Goal: Transaction & Acquisition: Purchase product/service

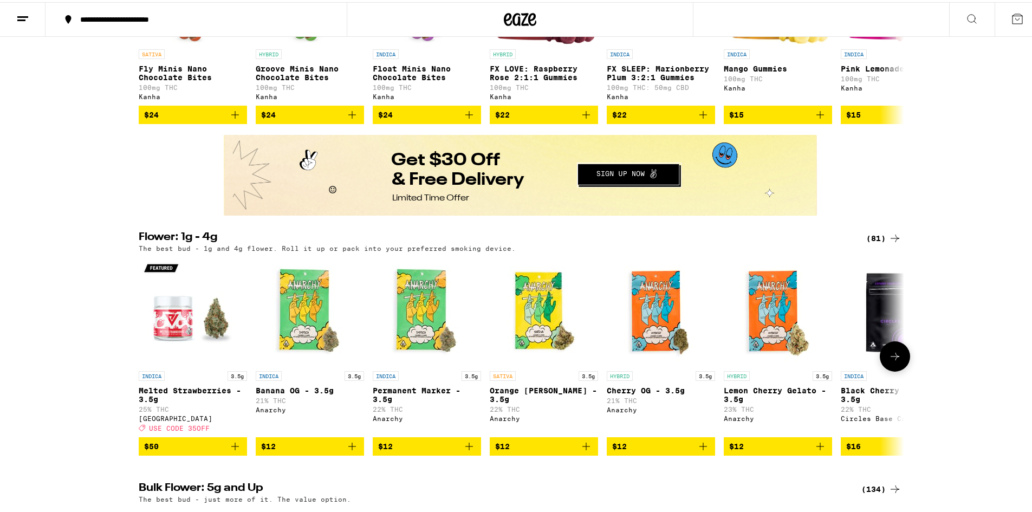
click at [890, 361] on icon at bounding box center [895, 354] width 13 height 13
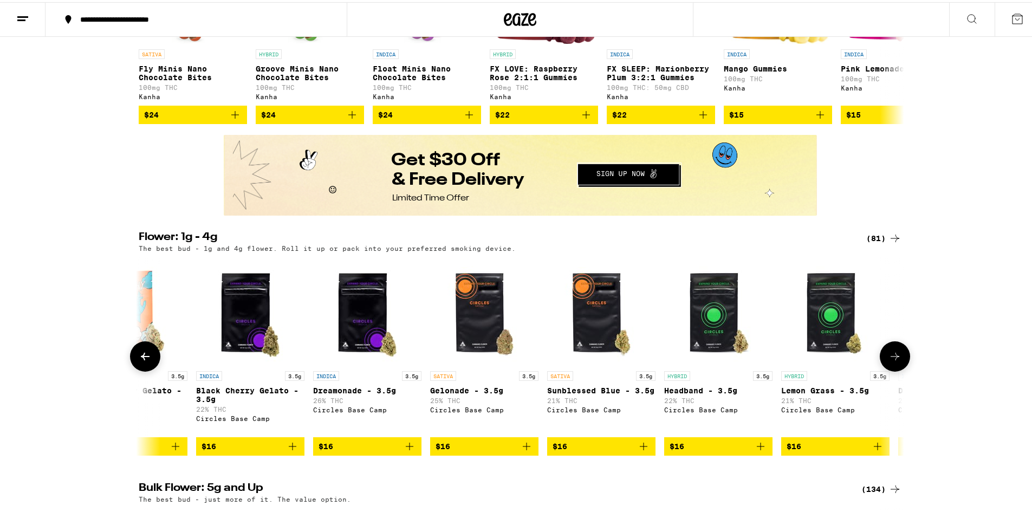
click at [890, 361] on icon at bounding box center [895, 354] width 13 height 13
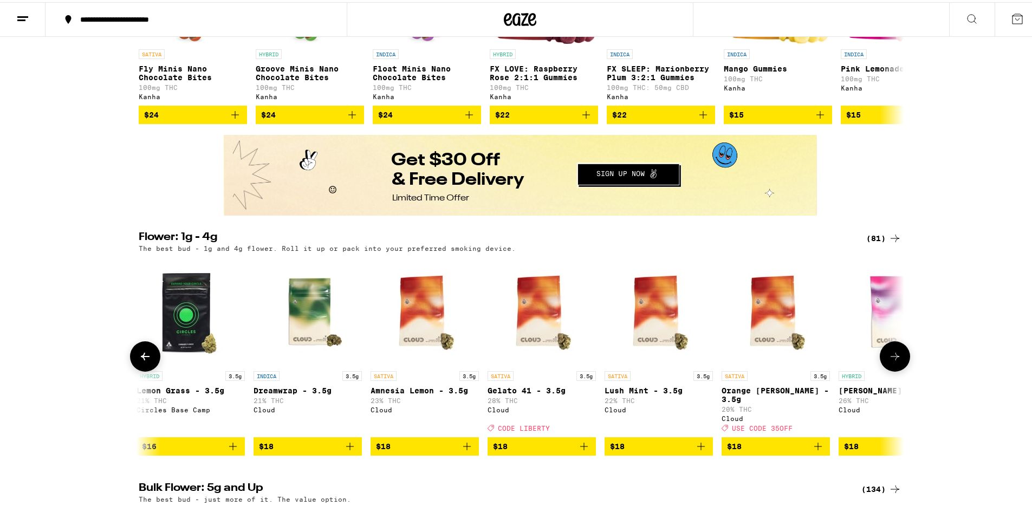
click at [889, 361] on icon at bounding box center [895, 354] width 13 height 13
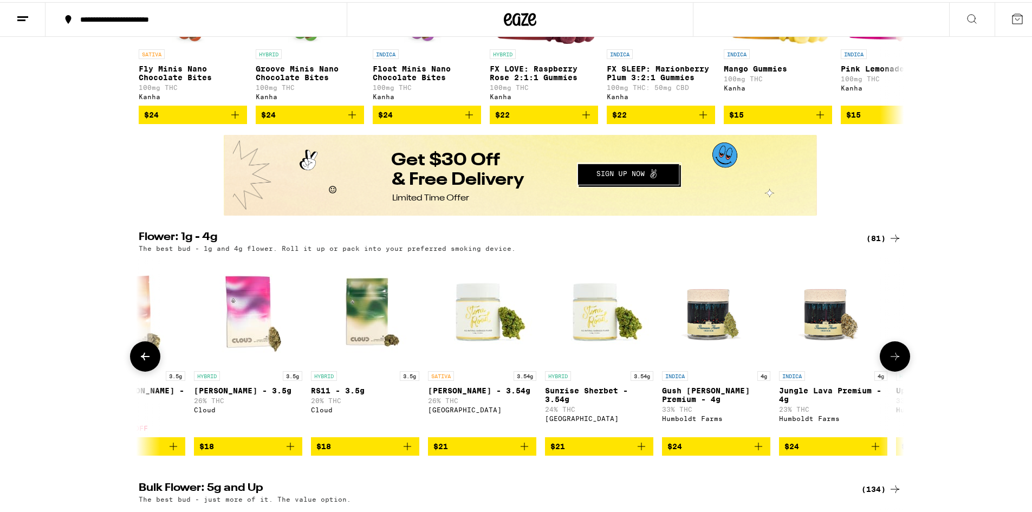
click at [889, 361] on icon at bounding box center [895, 354] width 13 height 13
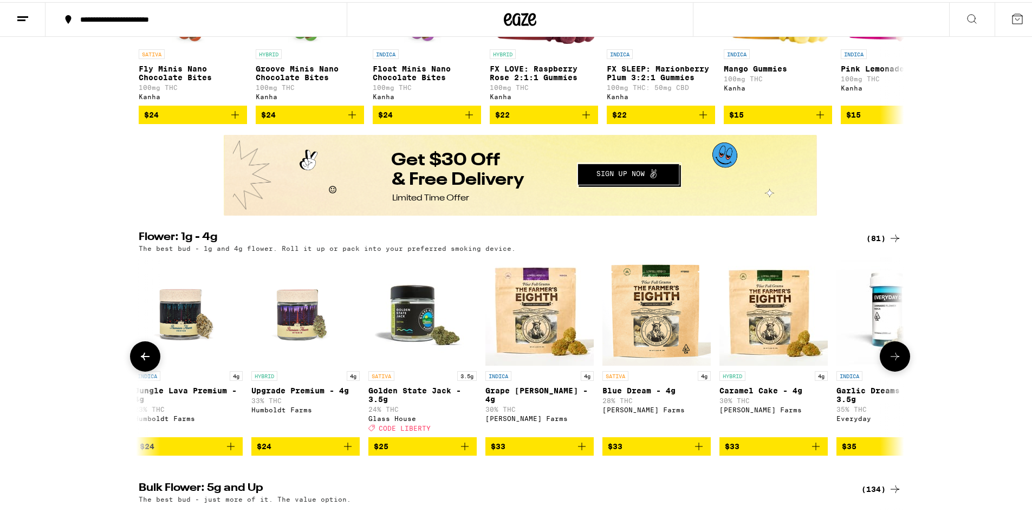
click at [889, 361] on icon at bounding box center [895, 354] width 13 height 13
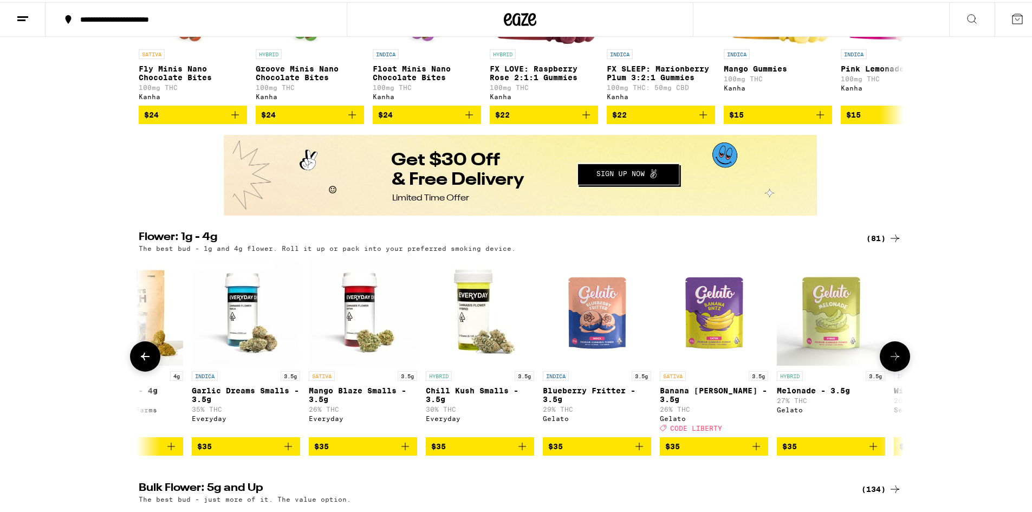
click at [889, 361] on icon at bounding box center [895, 354] width 13 height 13
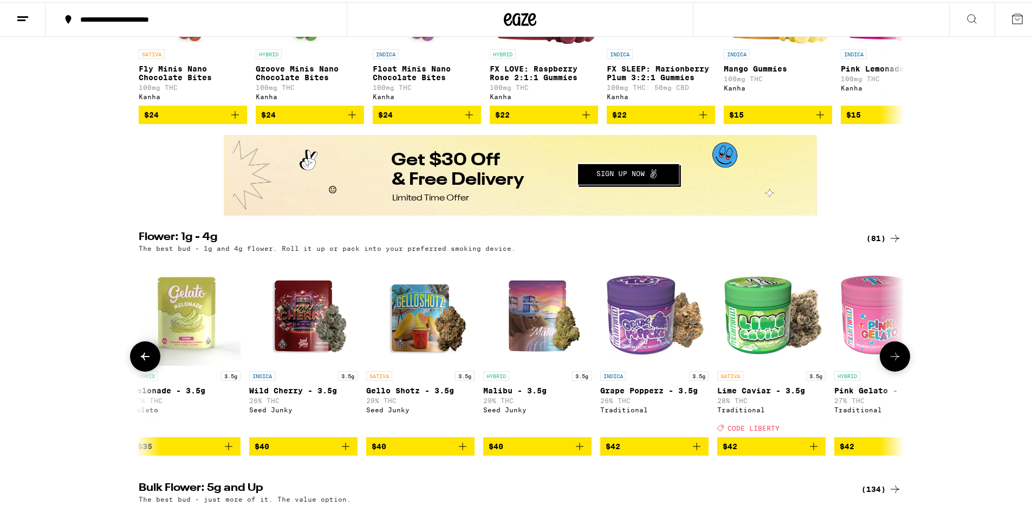
click at [889, 361] on icon at bounding box center [895, 354] width 13 height 13
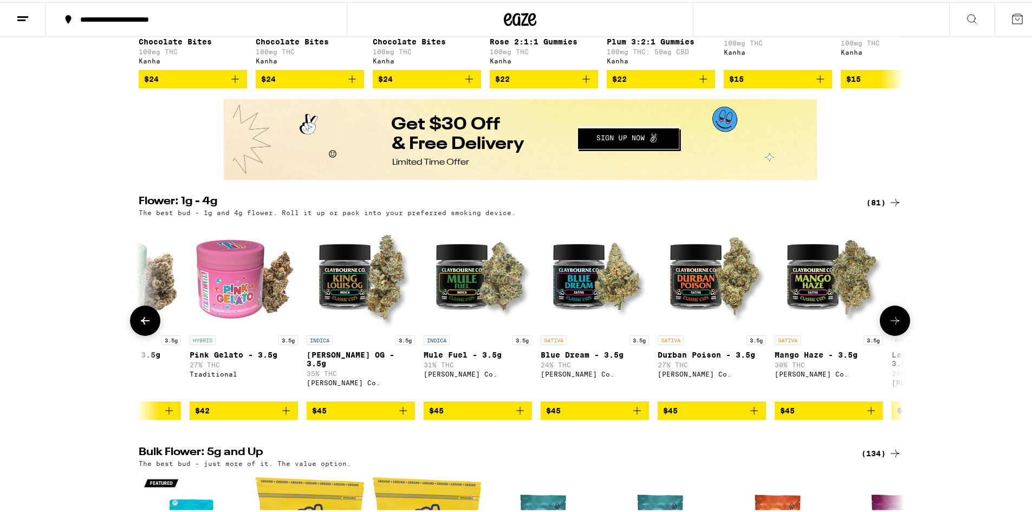
scroll to position [813, 0]
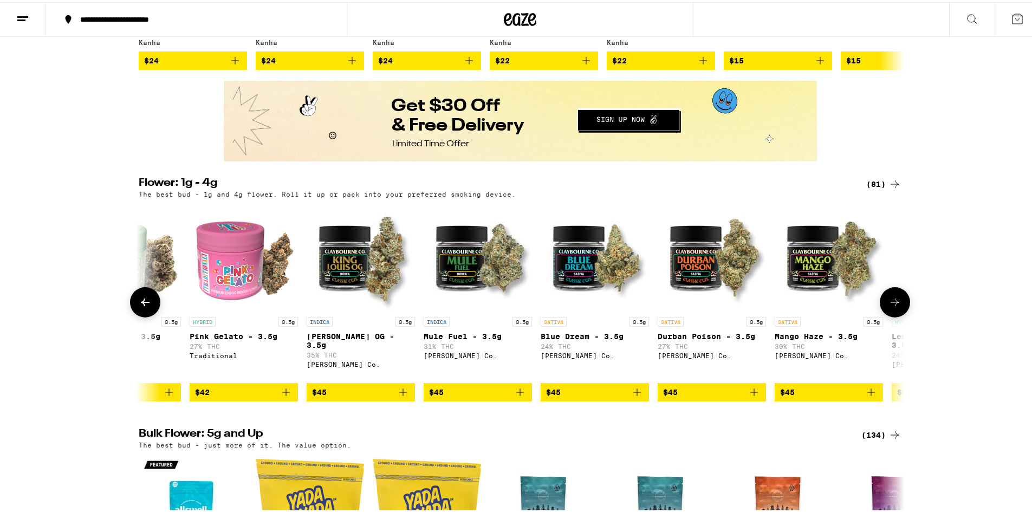
click at [143, 307] on icon at bounding box center [145, 300] width 13 height 13
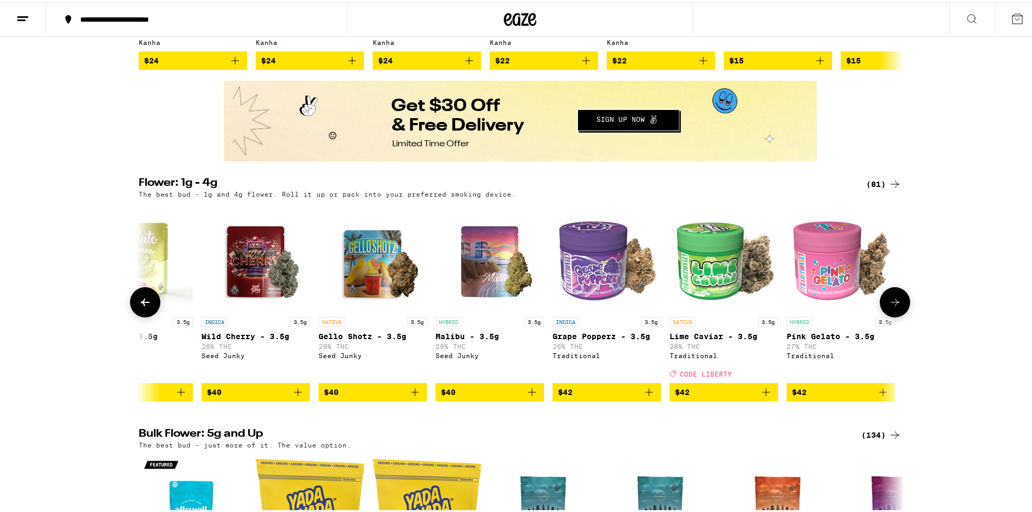
scroll to position [0, 3869]
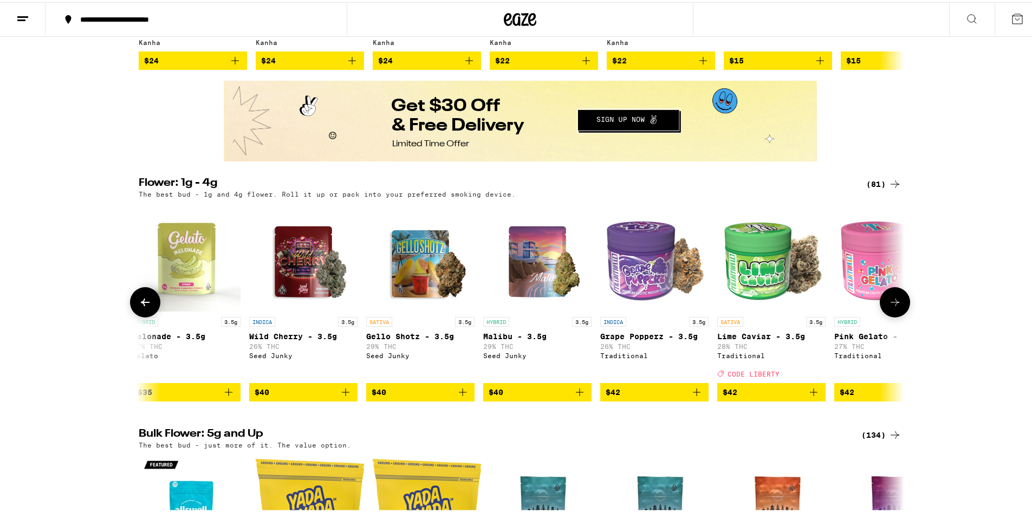
click at [143, 304] on icon at bounding box center [145, 300] width 9 height 8
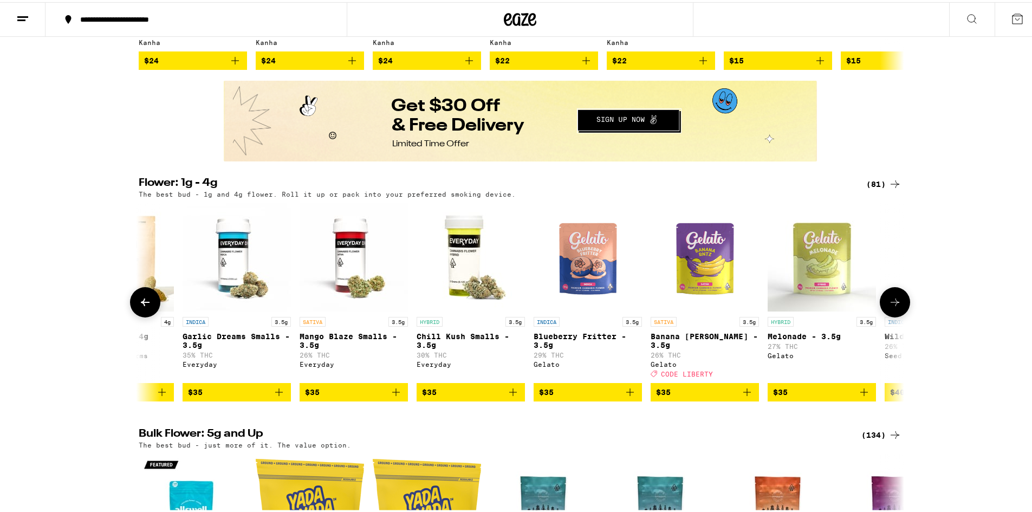
scroll to position [0, 3224]
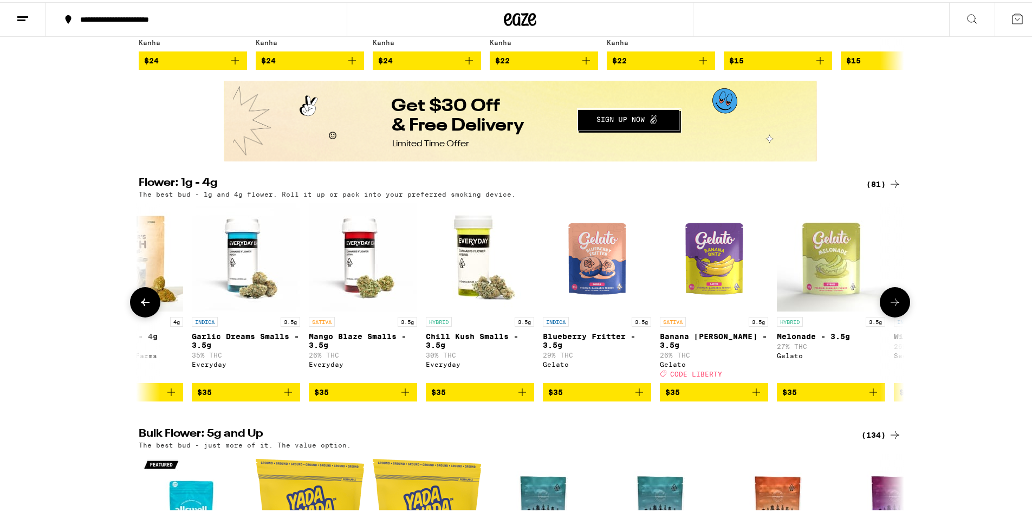
click at [143, 304] on icon at bounding box center [145, 300] width 9 height 8
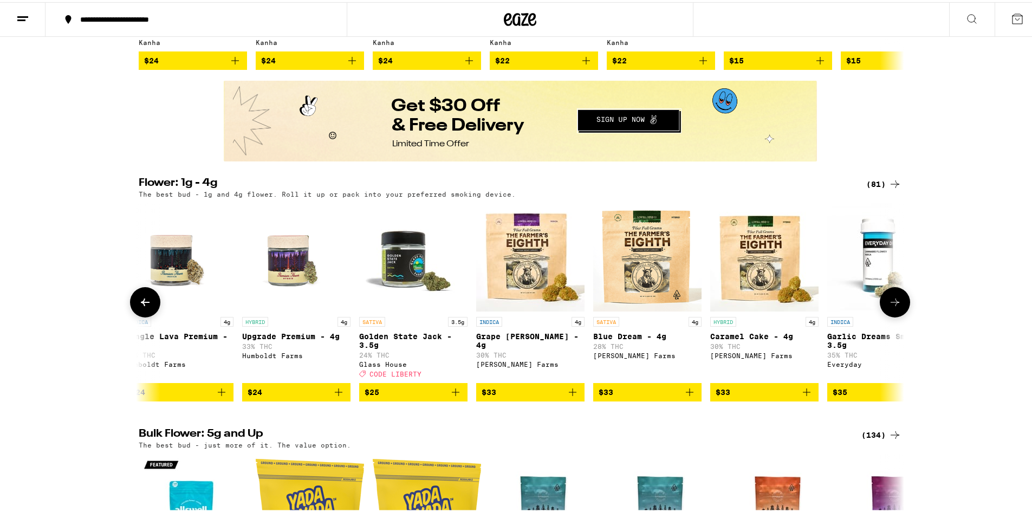
scroll to position [0, 2579]
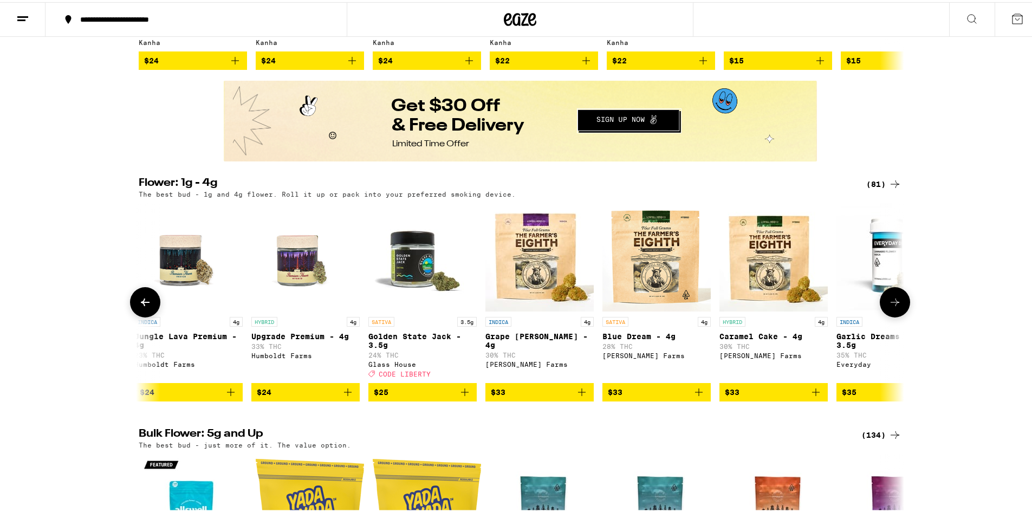
click at [143, 304] on icon at bounding box center [145, 300] width 9 height 8
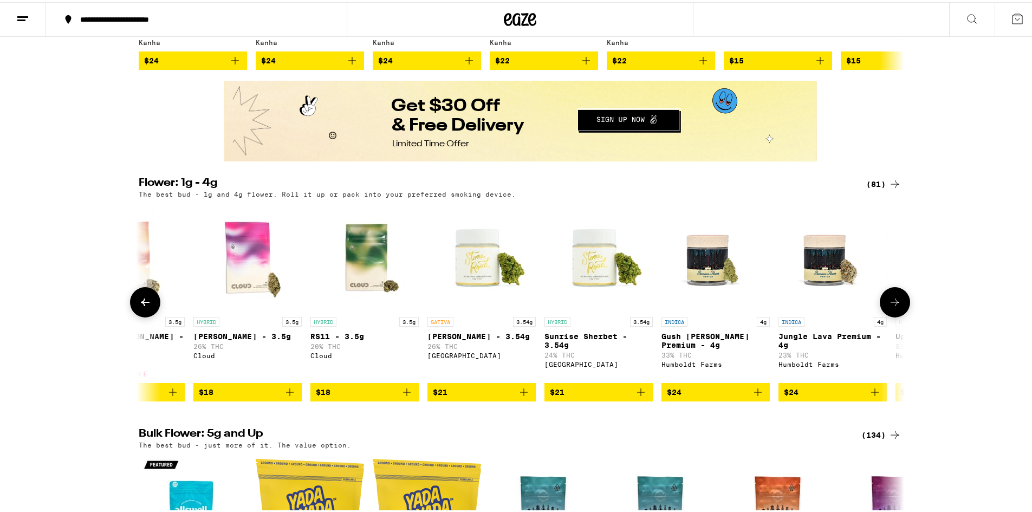
scroll to position [0, 1935]
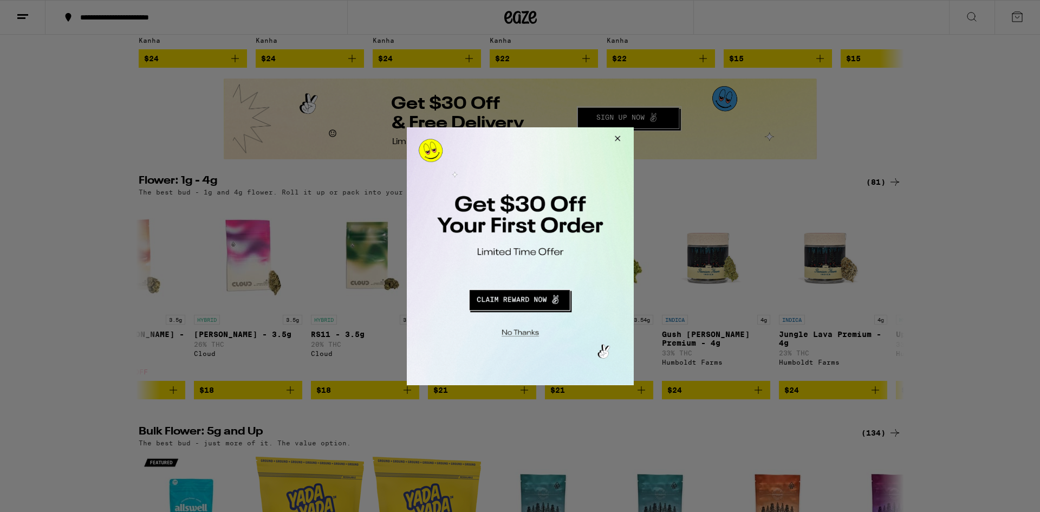
click at [615, 137] on button "Close Modal" at bounding box center [615, 140] width 29 height 26
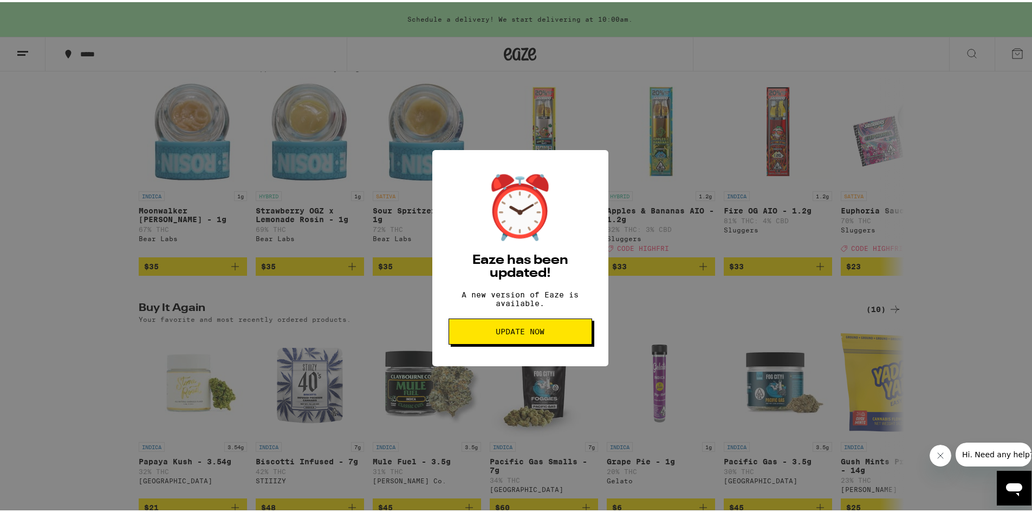
scroll to position [921, 0]
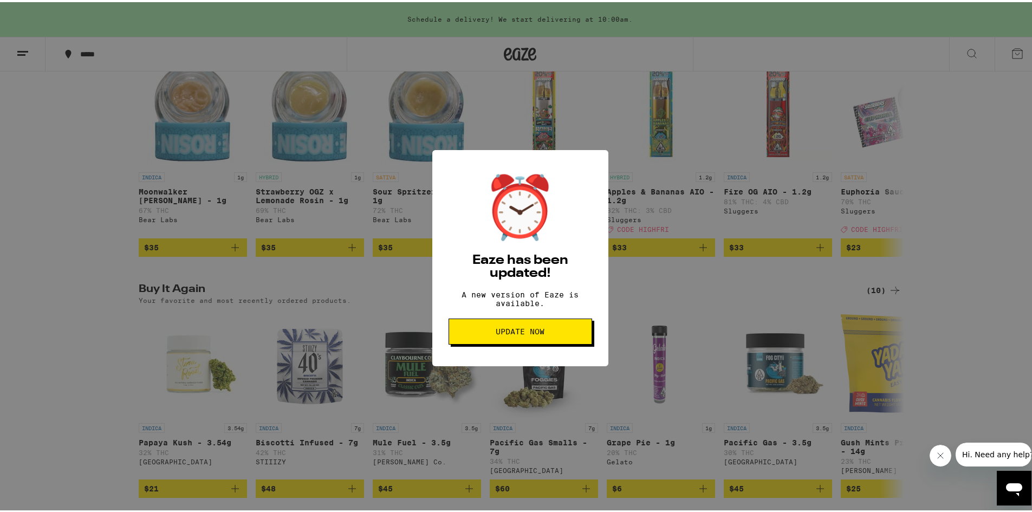
click at [519, 333] on span "Update Now" at bounding box center [520, 330] width 49 height 8
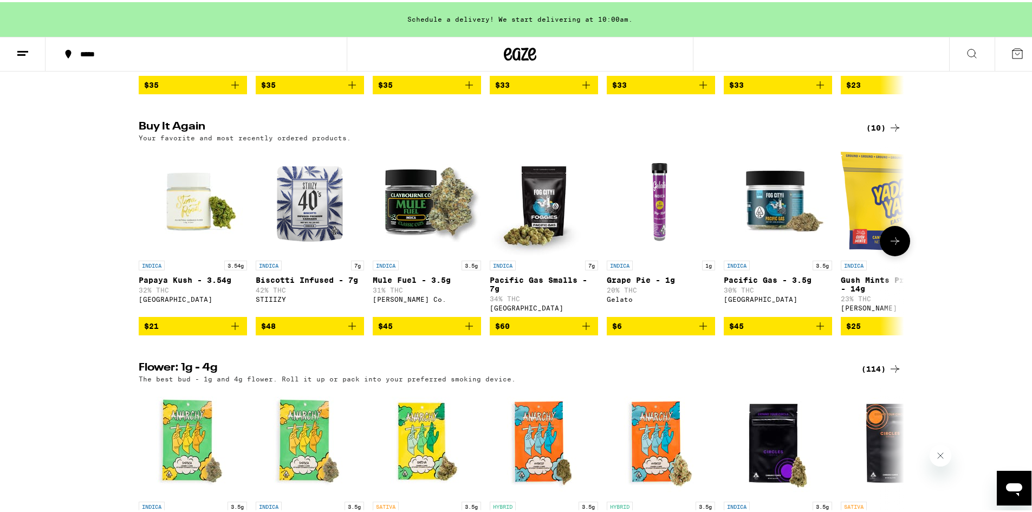
click at [898, 254] on button at bounding box center [895, 239] width 30 height 30
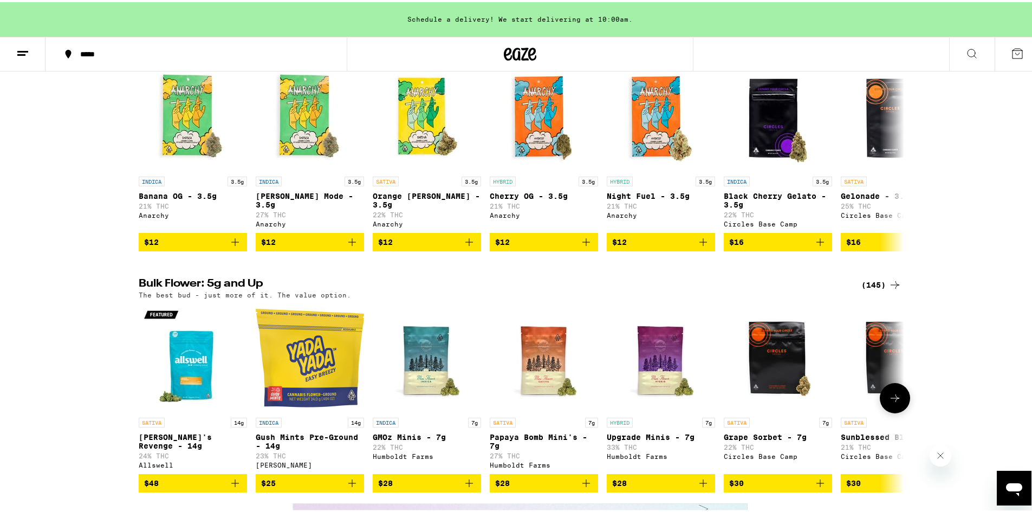
scroll to position [1517, 0]
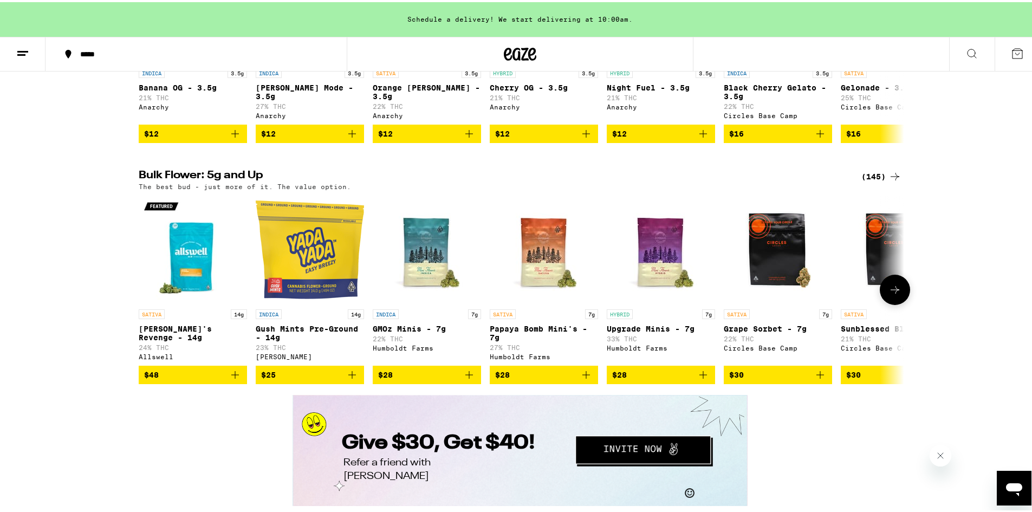
click at [889, 294] on icon at bounding box center [895, 287] width 13 height 13
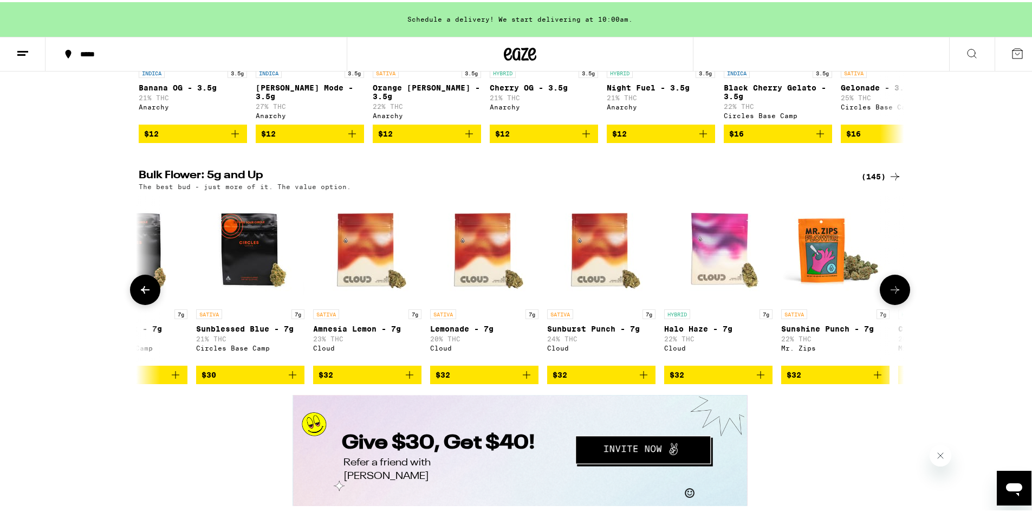
click at [889, 294] on icon at bounding box center [895, 287] width 13 height 13
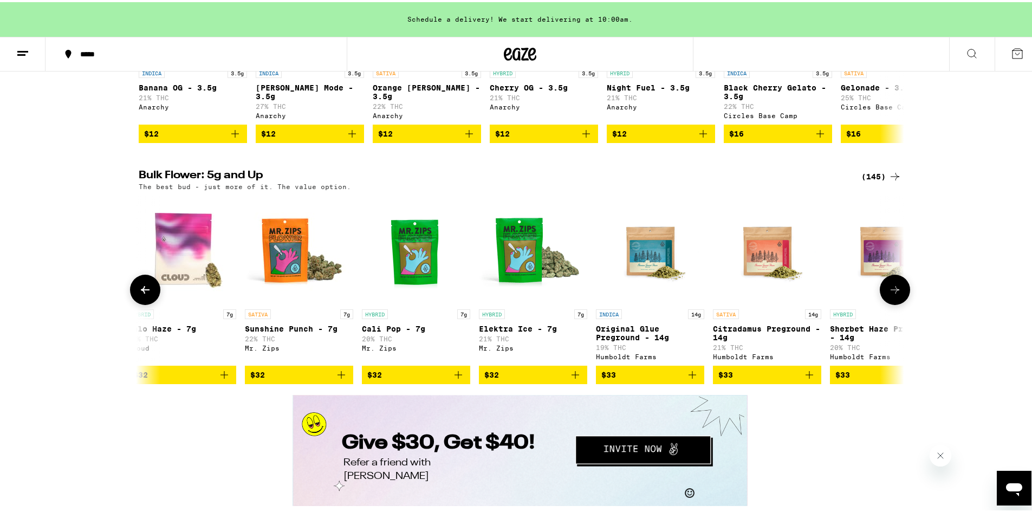
scroll to position [0, 1290]
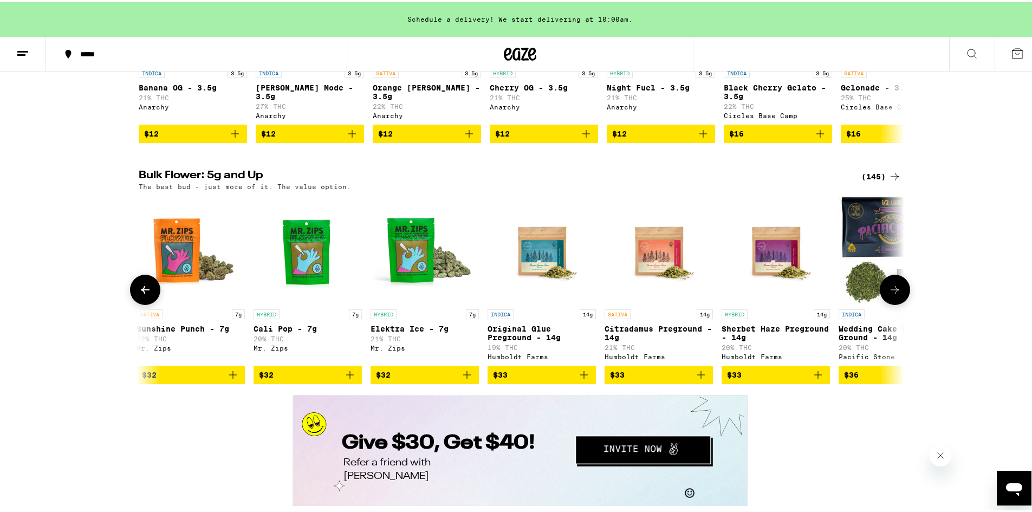
click at [889, 294] on icon at bounding box center [895, 287] width 13 height 13
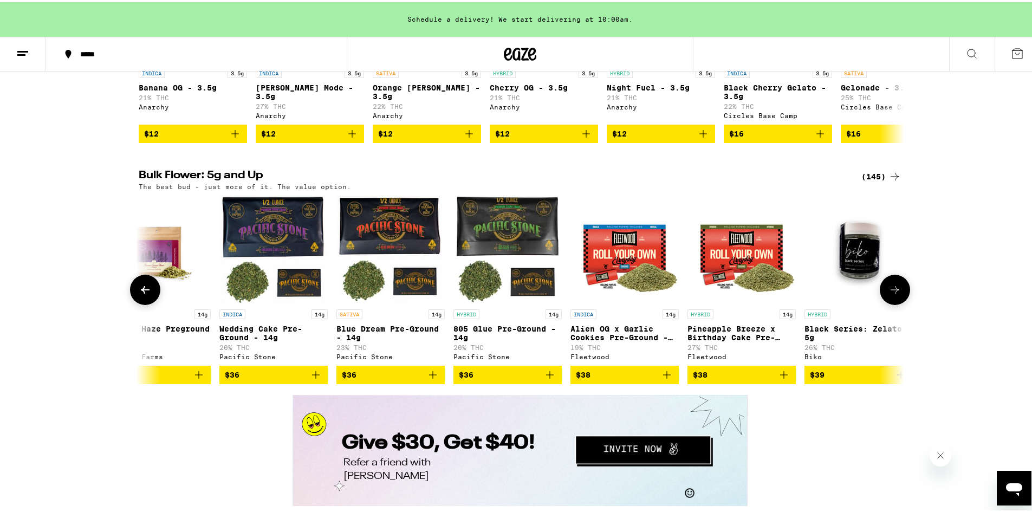
scroll to position [0, 1935]
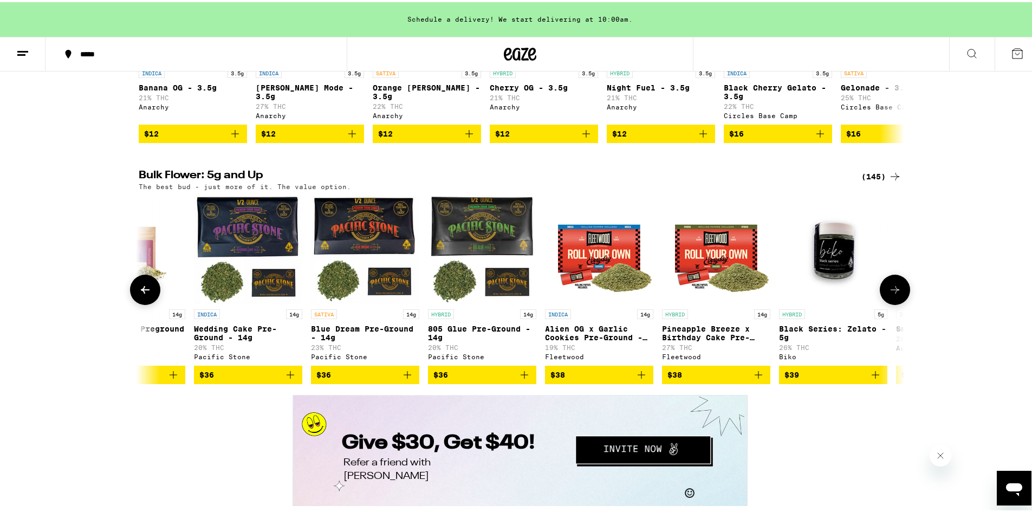
click at [889, 294] on icon at bounding box center [895, 287] width 13 height 13
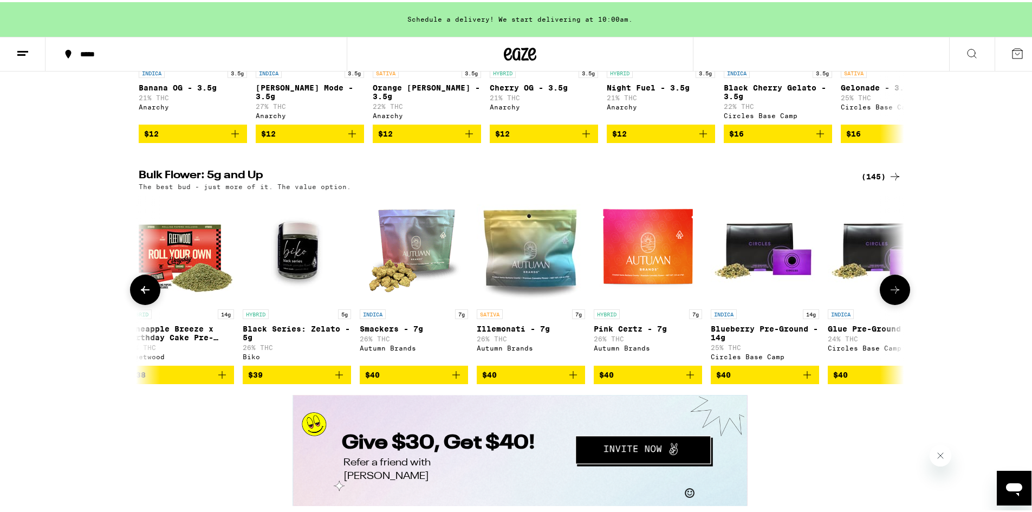
scroll to position [0, 2579]
